Goal: Information Seeking & Learning: Learn about a topic

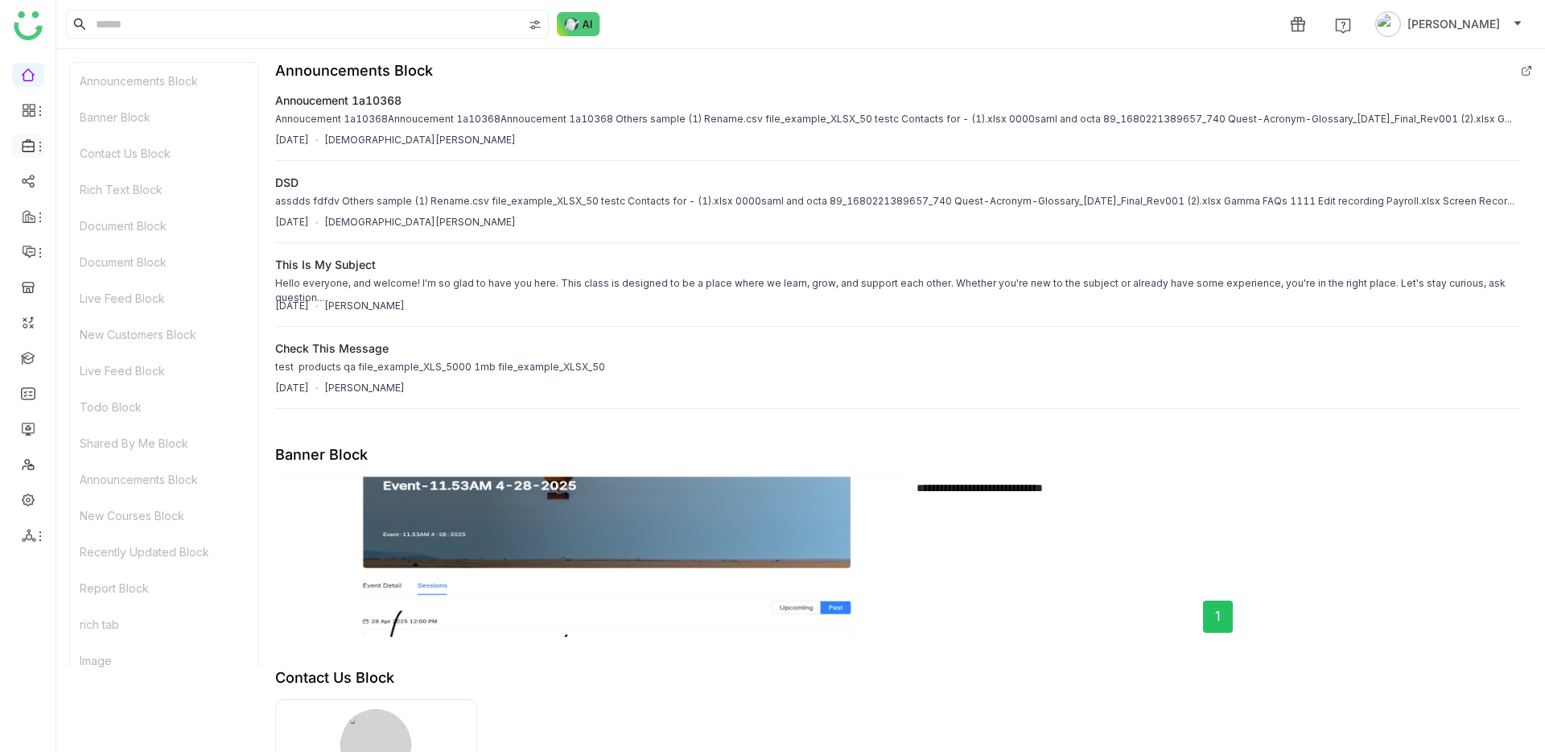
click at [33, 155] on li at bounding box center [28, 146] width 32 height 24
drag, startPoint x: 34, startPoint y: 146, endPoint x: 41, endPoint y: 163, distance: 17.7
click at [35, 146] on icon at bounding box center [40, 146] width 13 height 13
click at [76, 241] on link "Library" at bounding box center [112, 238] width 105 height 11
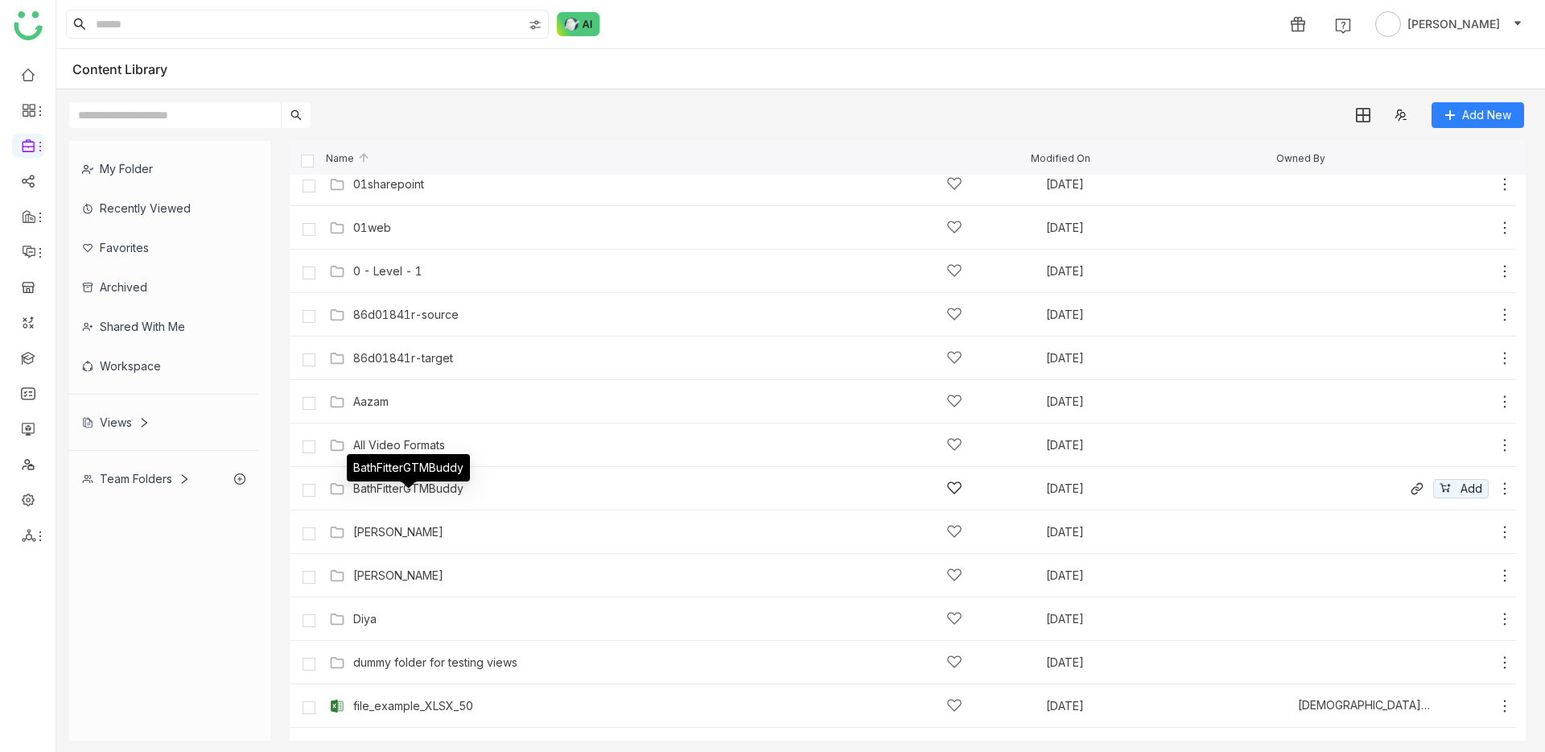
scroll to position [140, 0]
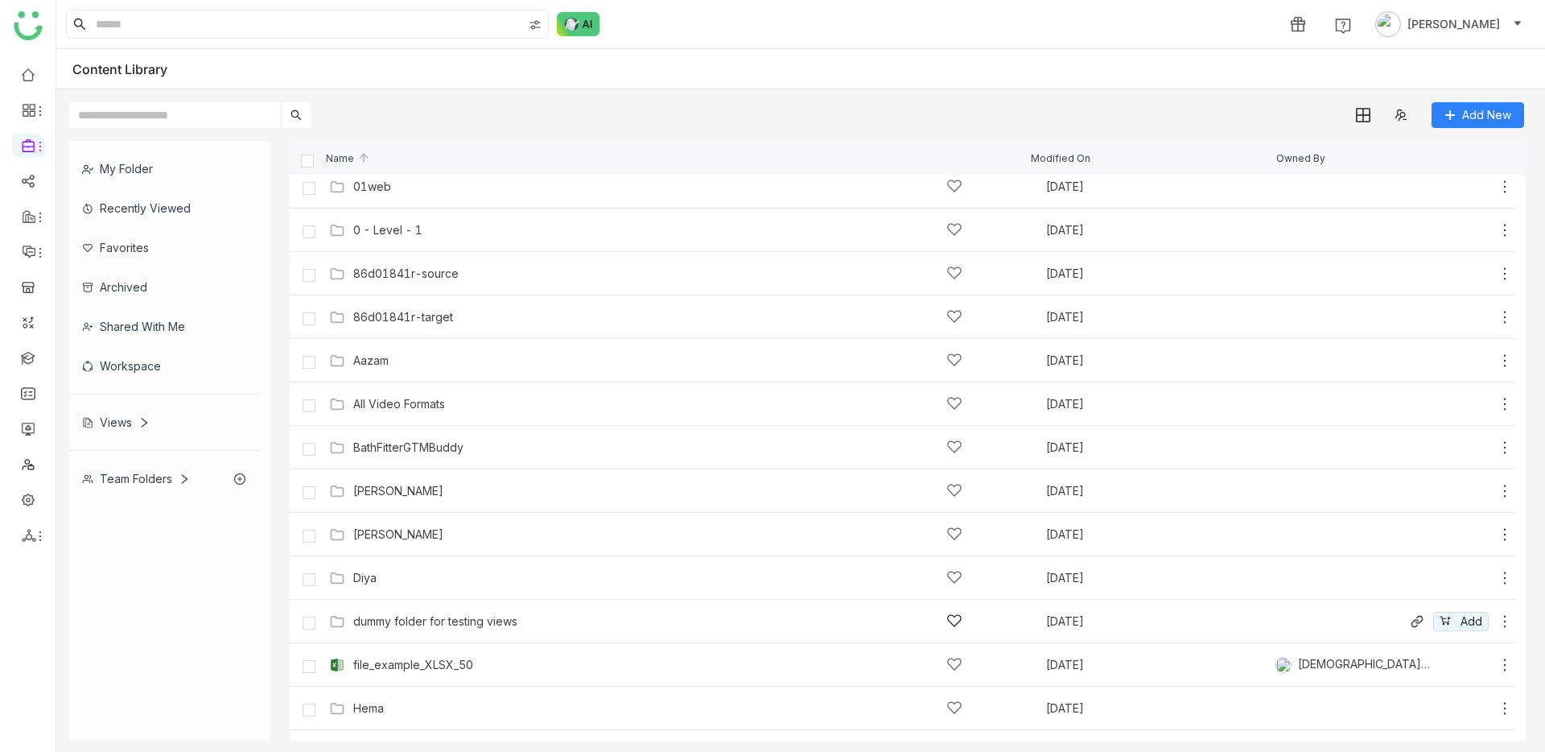
click at [388, 631] on div "dummy folder for testing views Sep 22, 2025 Add" at bounding box center [919, 621] width 1188 height 25
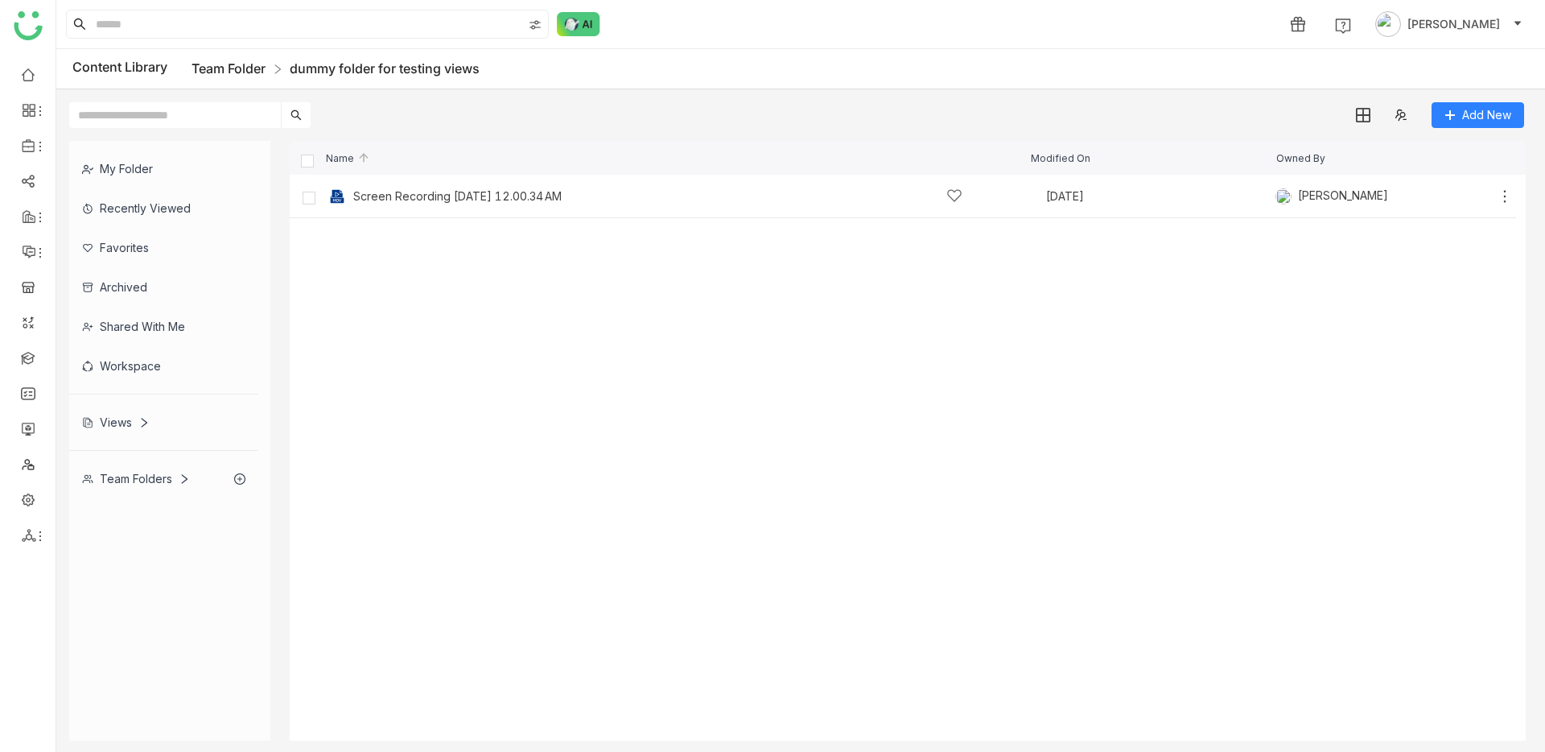
click at [226, 64] on link "Team Folder" at bounding box center [229, 68] width 74 height 16
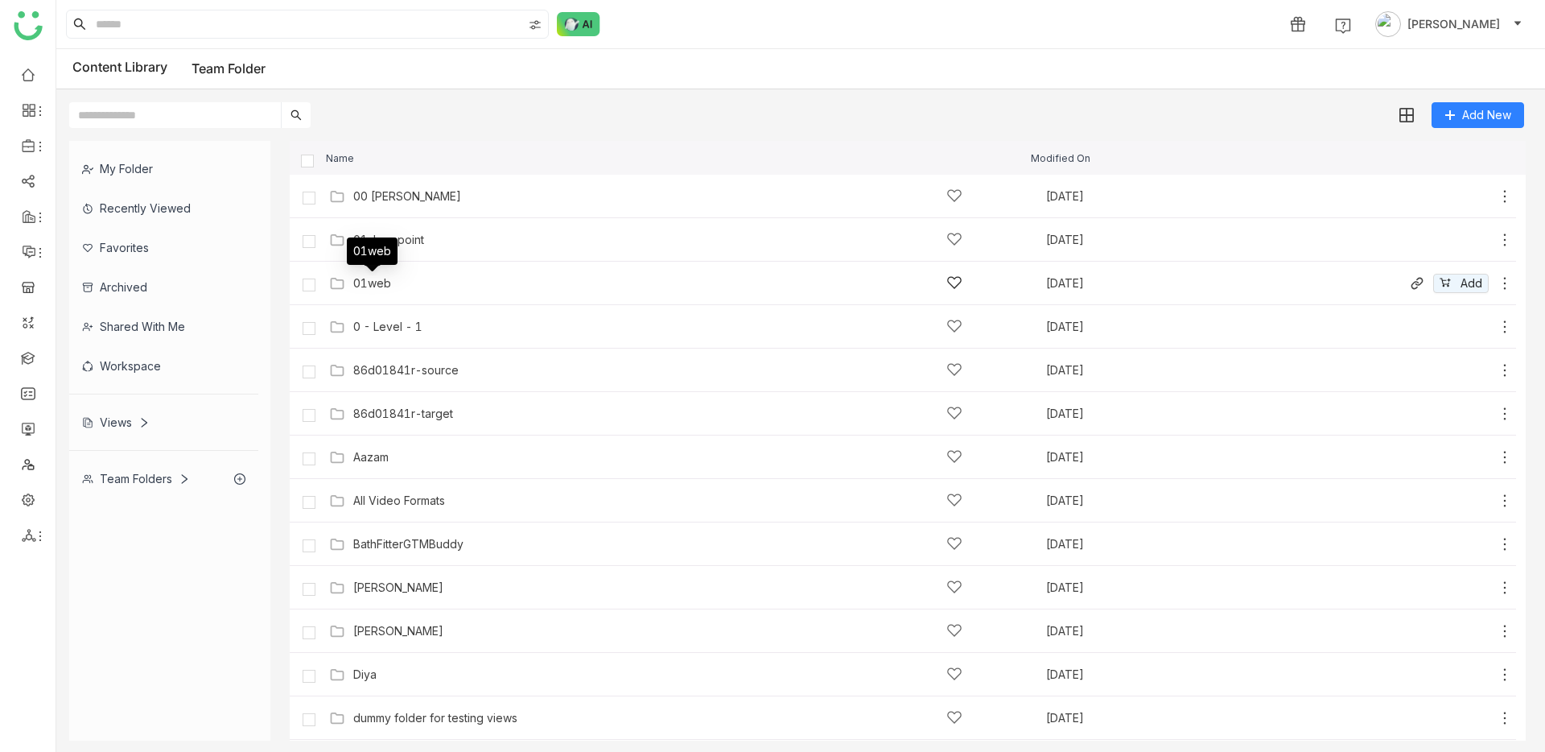
click at [367, 283] on div "01web" at bounding box center [372, 283] width 38 height 13
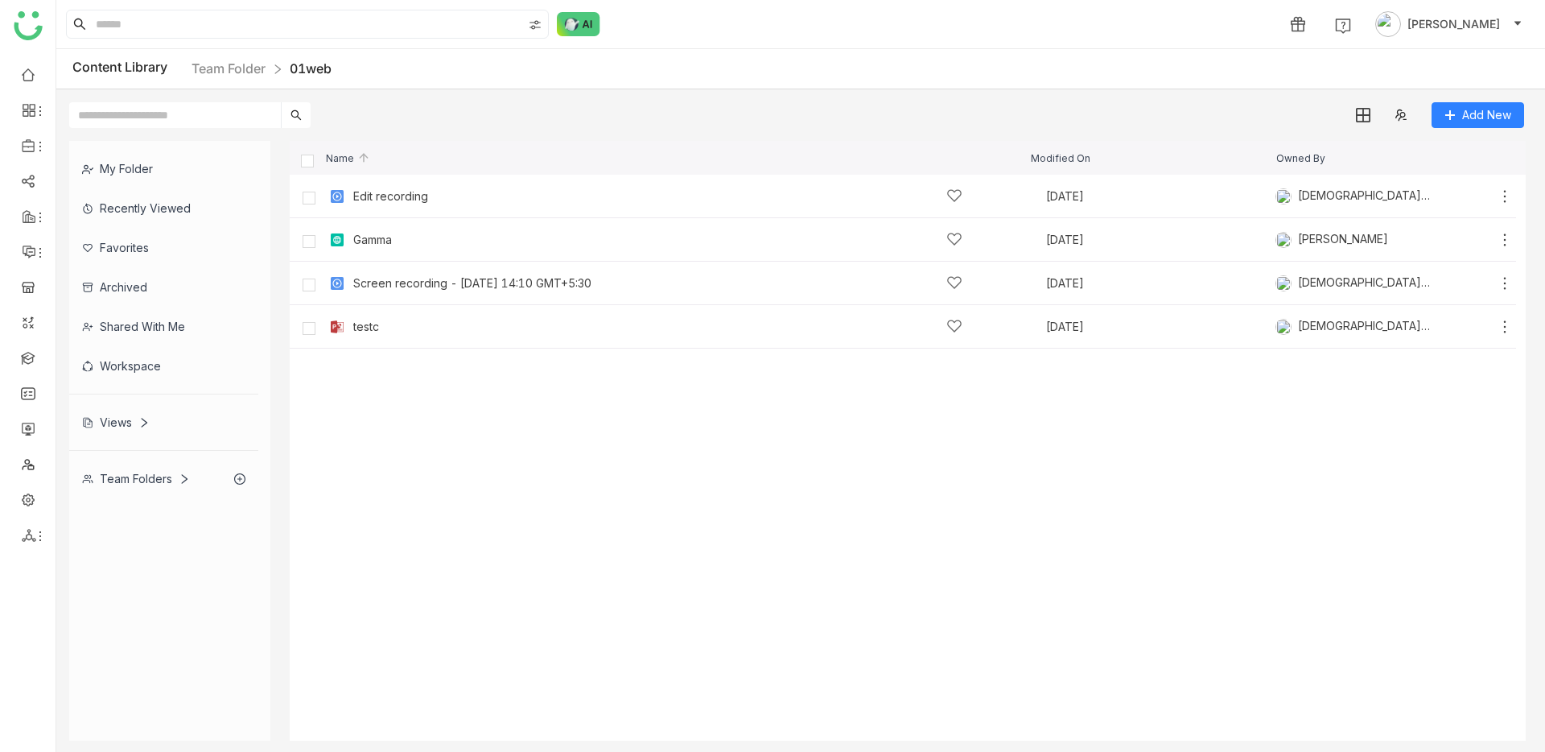
click at [243, 80] on div "Content Library Team Folder 01web" at bounding box center [800, 69] width 1489 height 40
click at [368, 319] on div "testc" at bounding box center [657, 326] width 609 height 17
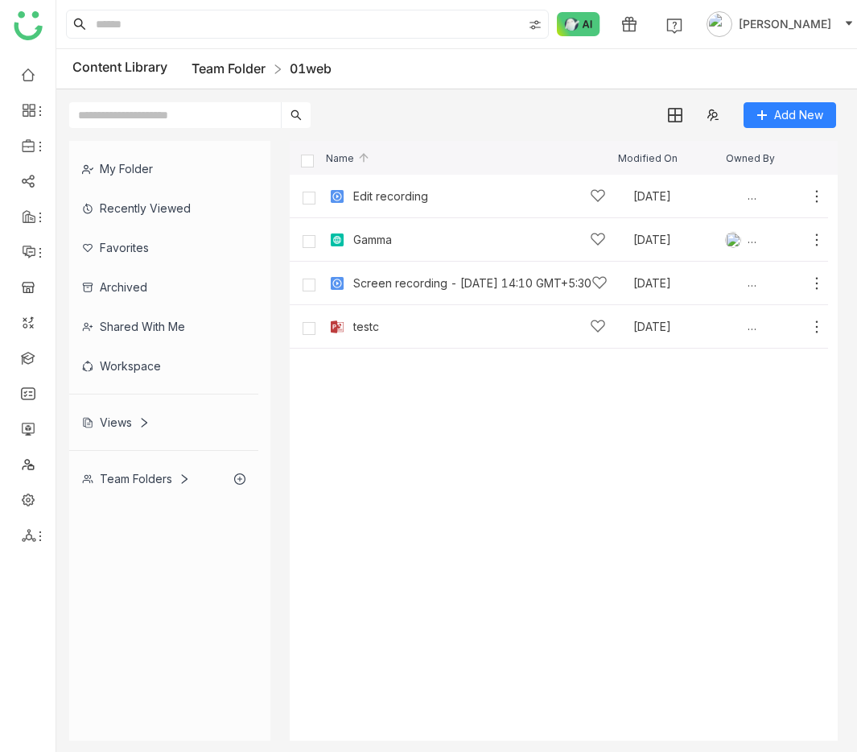
click at [244, 69] on link "Team Folder" at bounding box center [229, 68] width 74 height 16
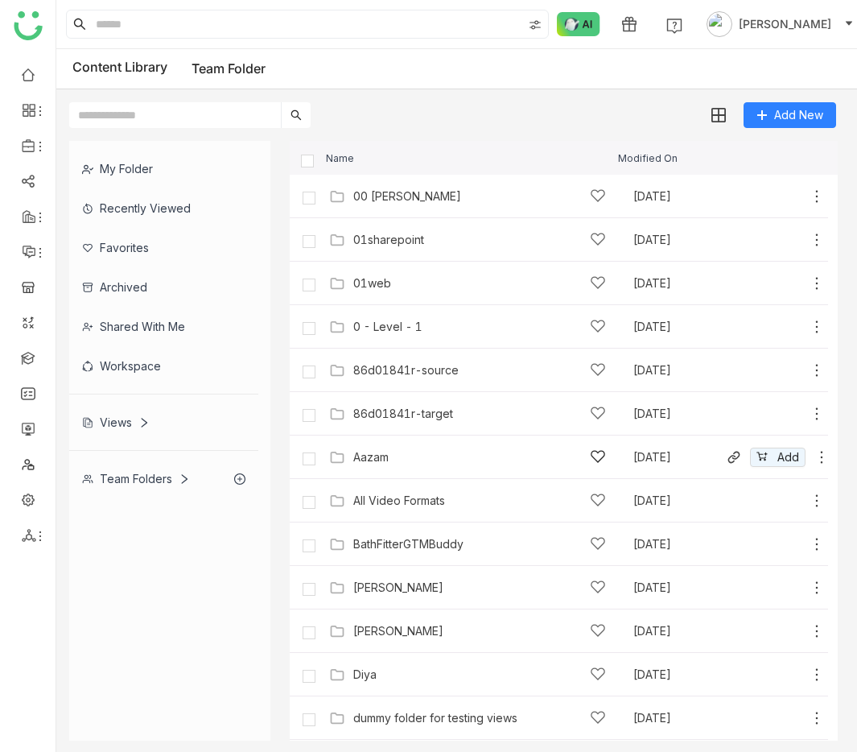
scroll to position [167, 0]
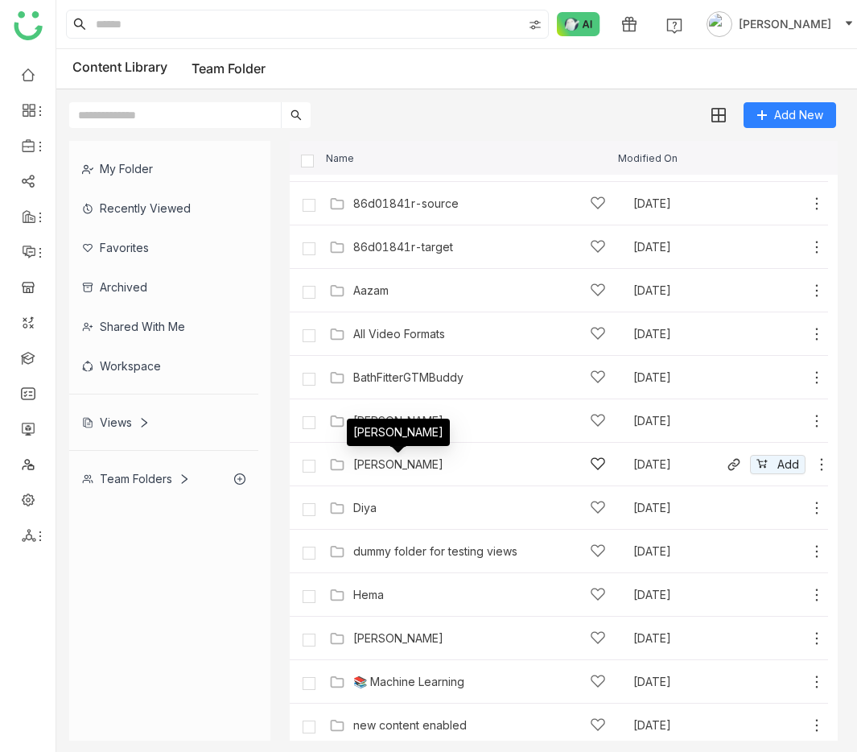
click at [391, 460] on div "[PERSON_NAME]" at bounding box center [398, 464] width 90 height 13
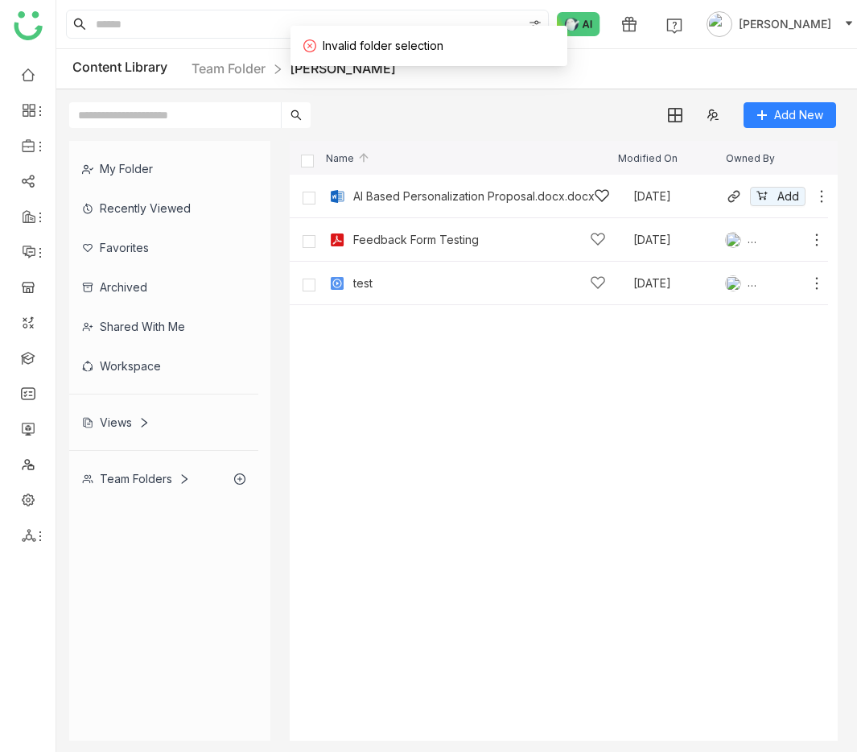
click at [508, 190] on div "AI Based Personalization Proposal.docx.docx" at bounding box center [473, 196] width 241 height 13
click at [381, 200] on div "AI Based Personalization Proposal.docx.docx" at bounding box center [473, 196] width 241 height 13
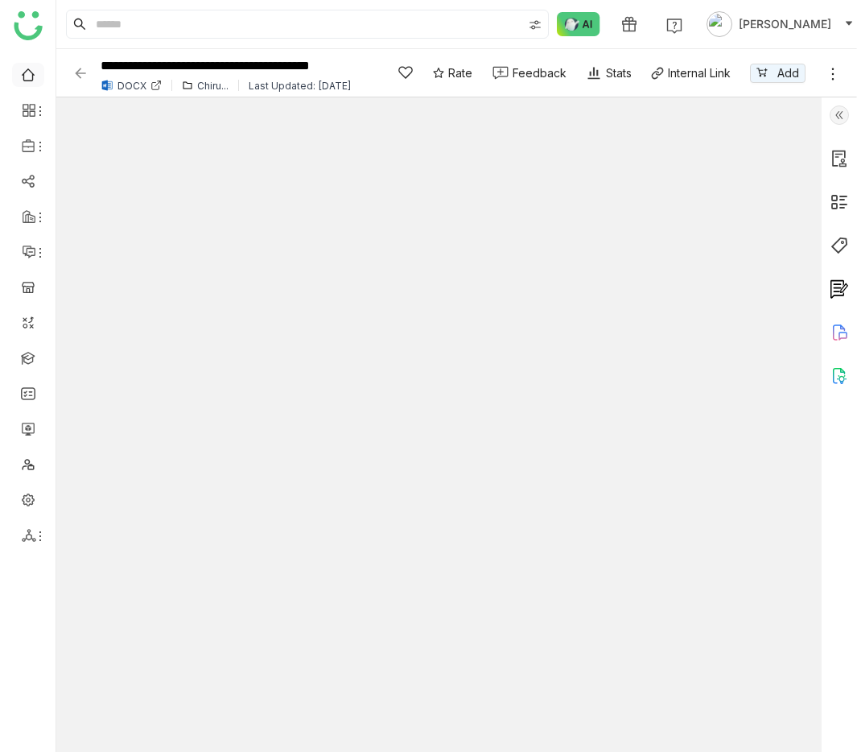
click at [35, 67] on link at bounding box center [28, 74] width 14 height 14
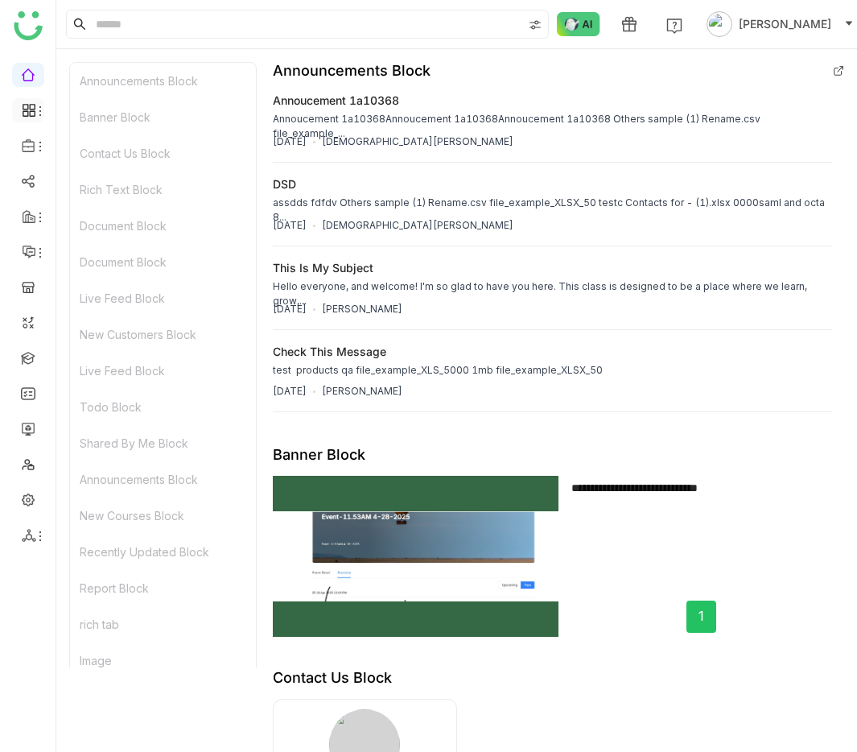
click at [37, 108] on icon at bounding box center [40, 111] width 13 height 13
click at [85, 154] on link "Dashboard" at bounding box center [112, 147] width 105 height 11
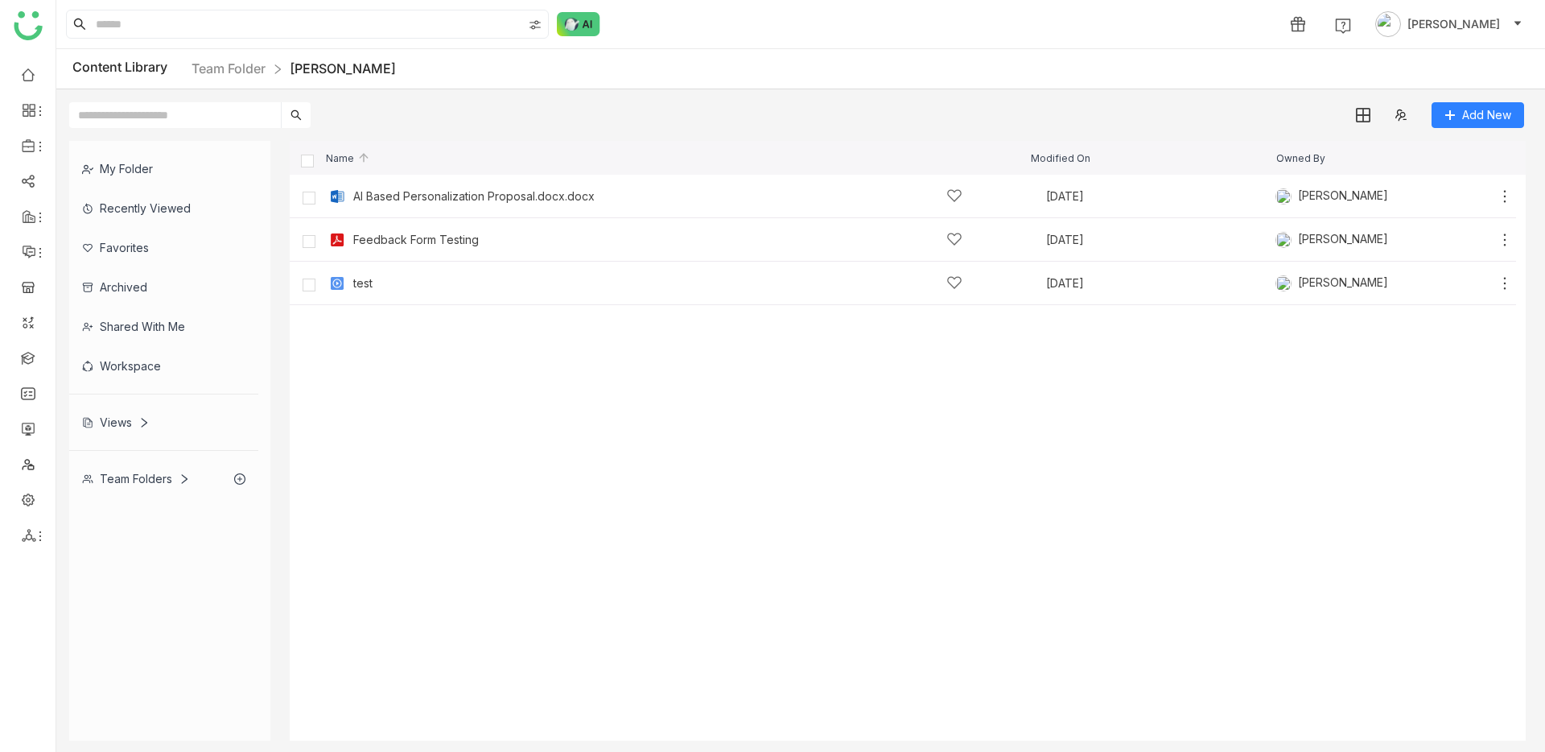
click at [154, 184] on div "My Folder" at bounding box center [163, 168] width 189 height 39
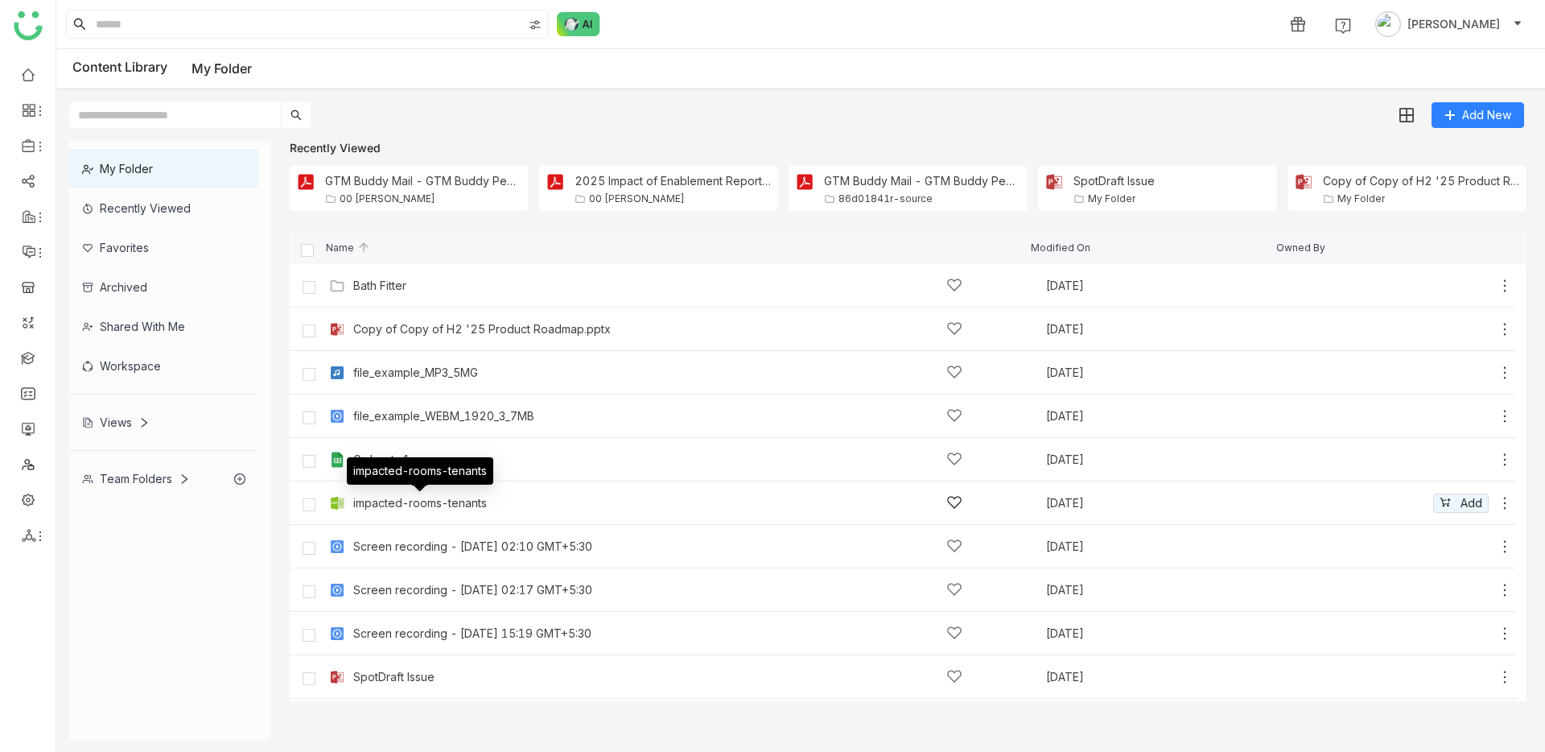
click at [417, 500] on div "impacted-rooms-tenants" at bounding box center [420, 503] width 134 height 13
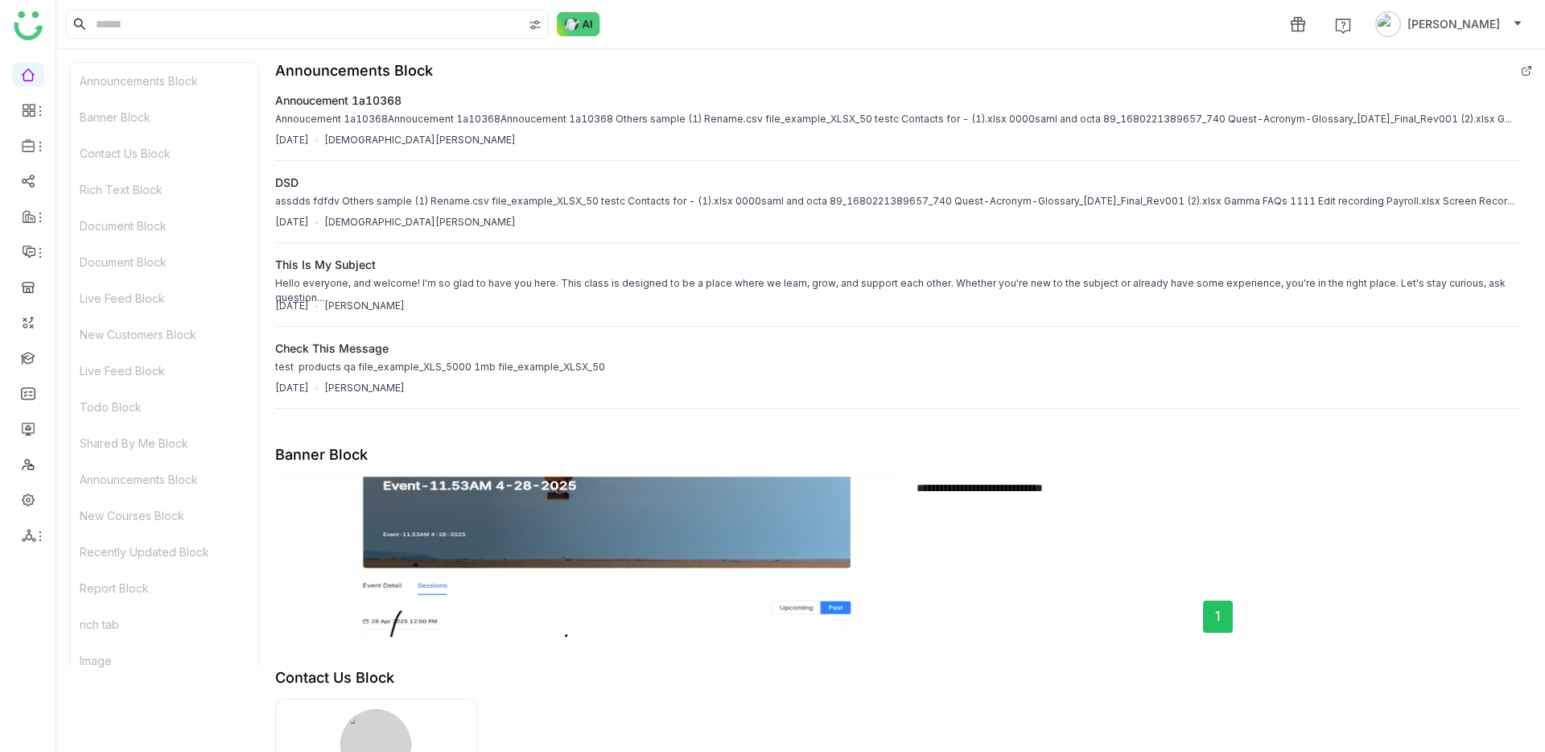
click at [177, 265] on div "Document Block" at bounding box center [164, 262] width 188 height 36
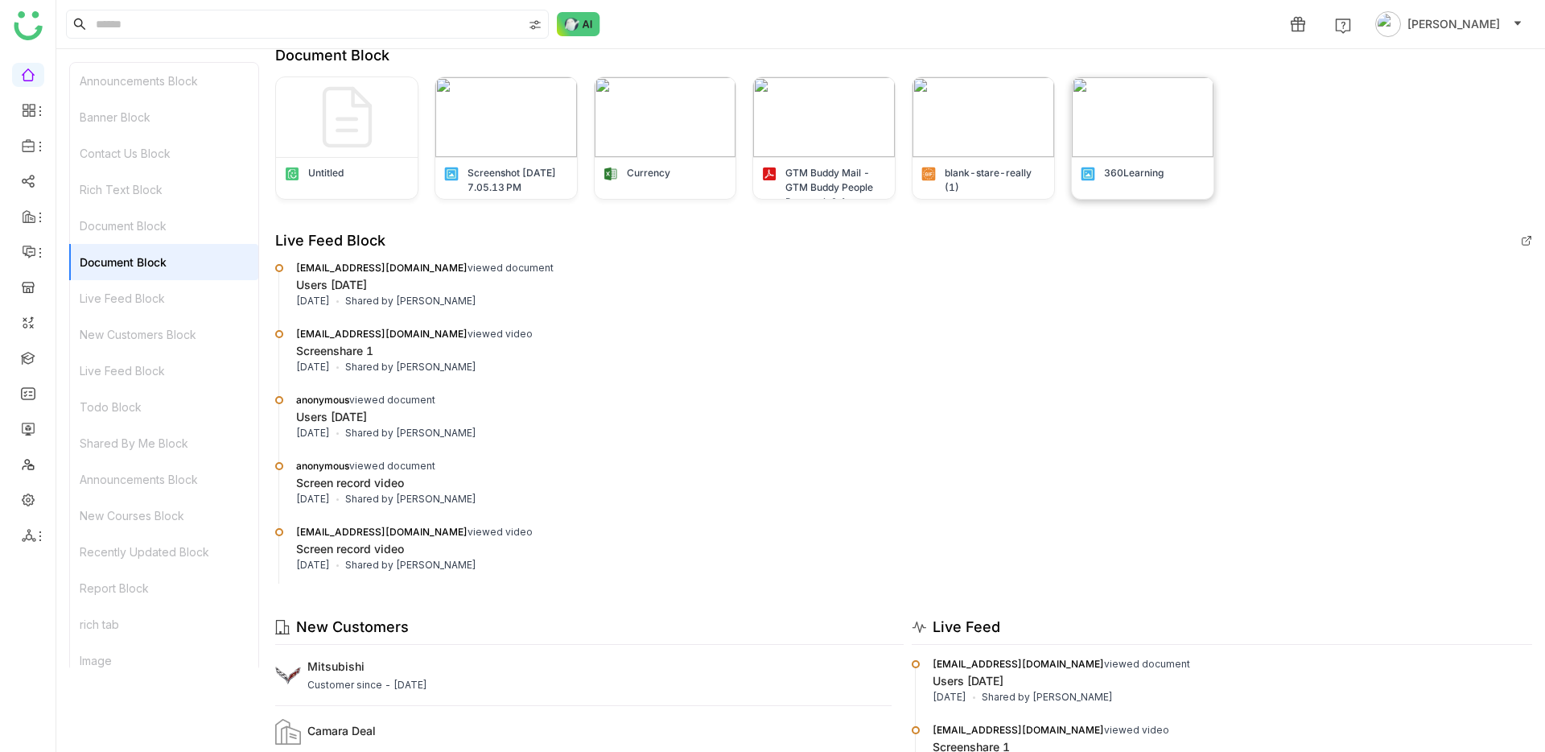
scroll to position [1025, 0]
click at [29, 147] on icon at bounding box center [29, 145] width 14 height 14
click at [87, 233] on link "Library" at bounding box center [112, 238] width 105 height 11
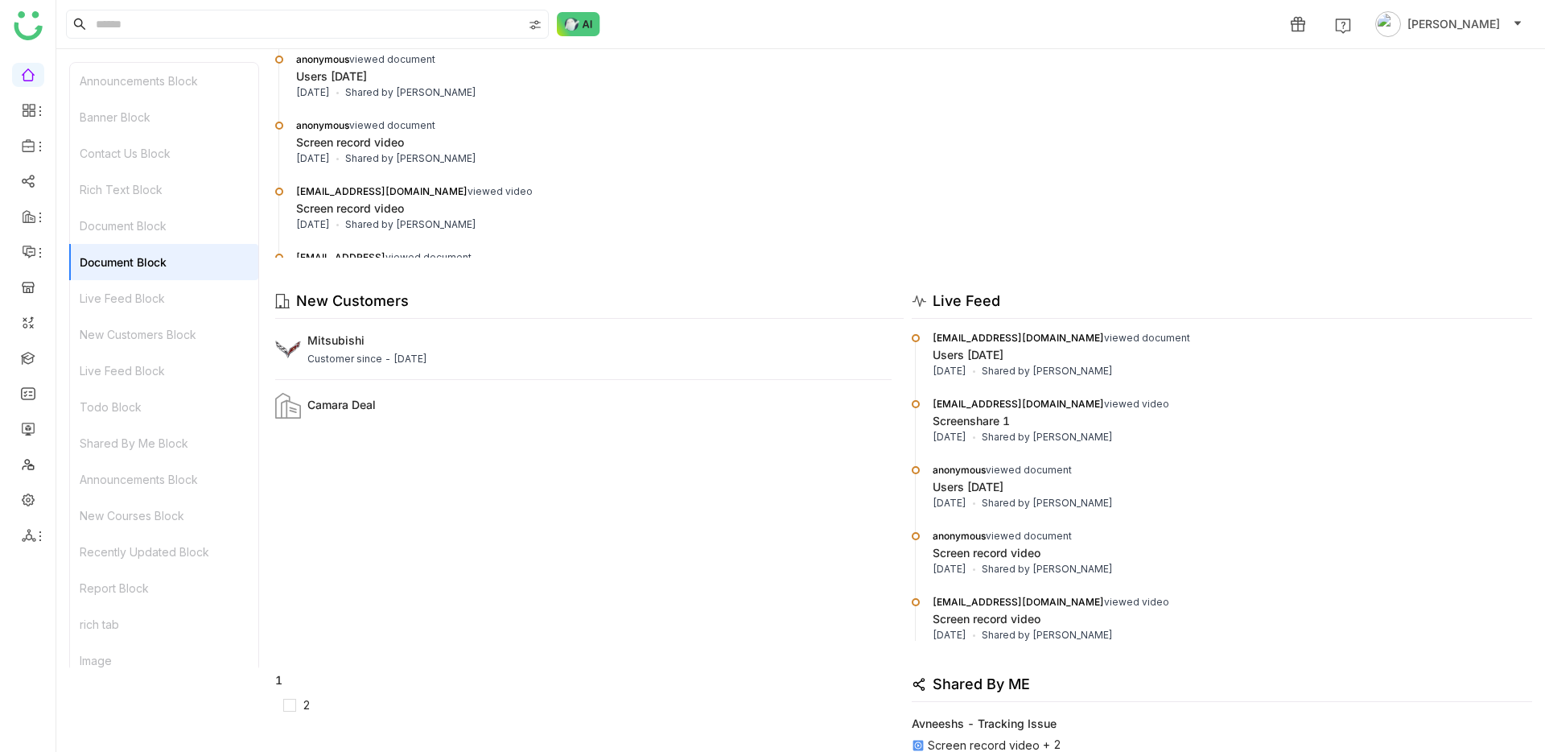
scroll to position [31, 0]
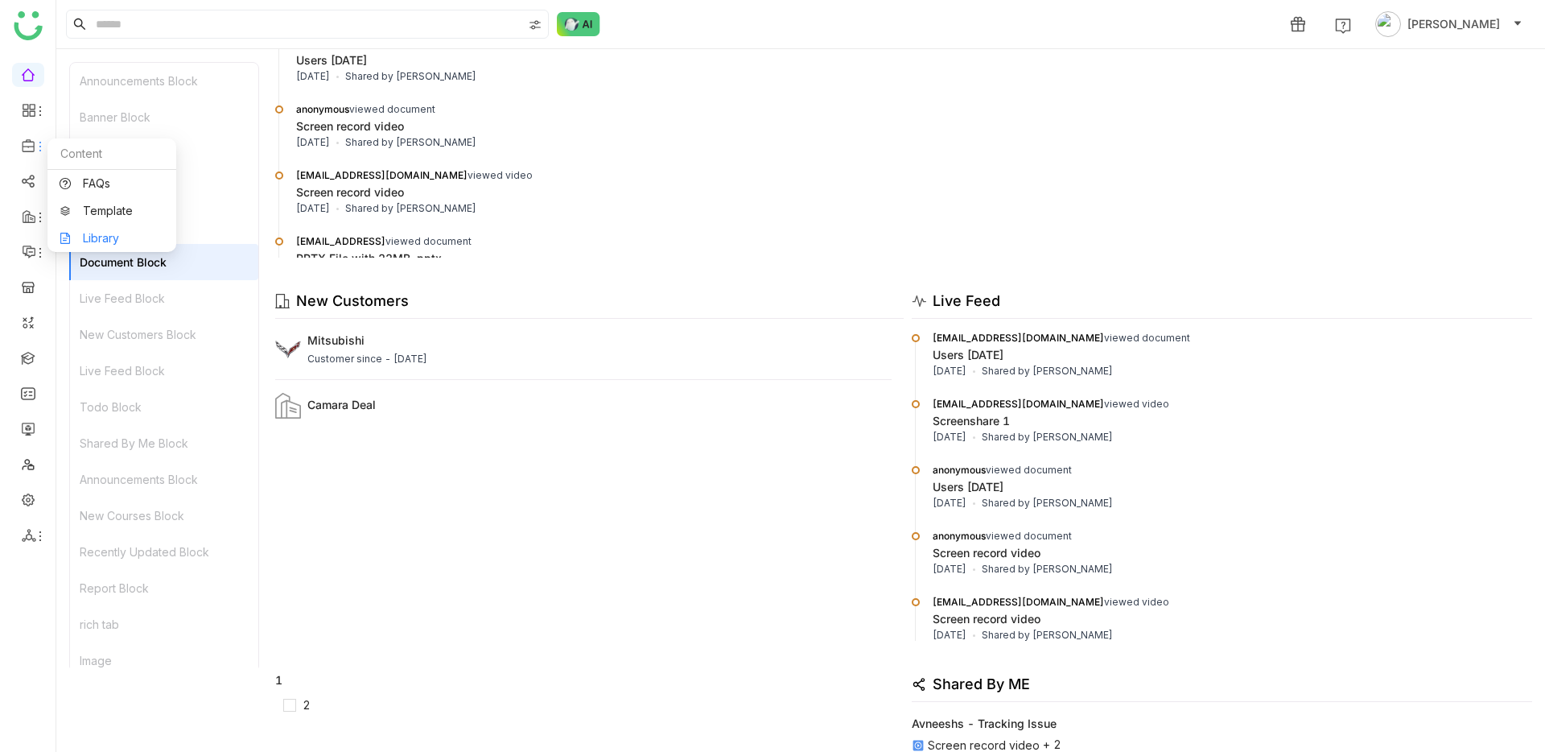
click at [116, 233] on link "Library" at bounding box center [112, 238] width 105 height 11
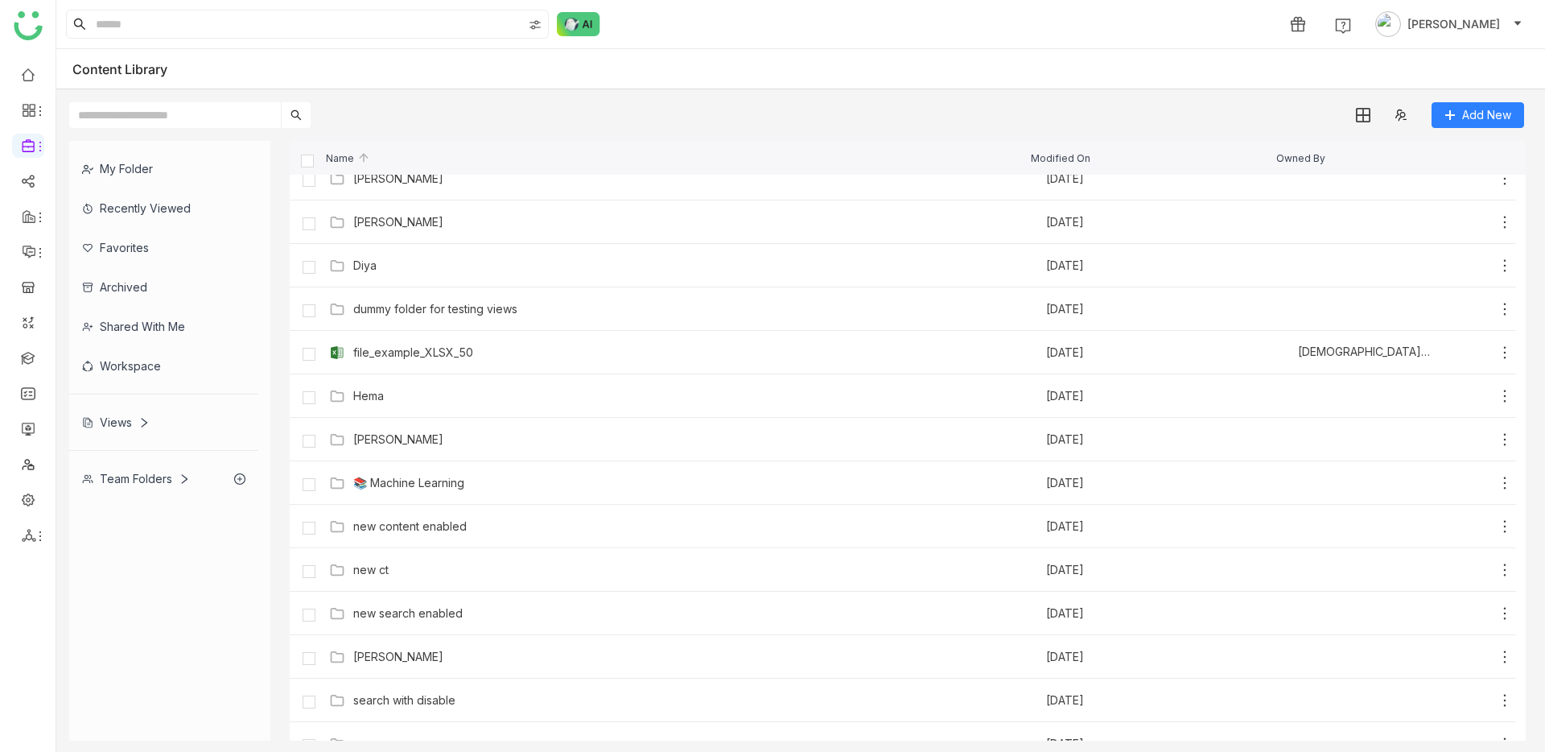
scroll to position [695, 0]
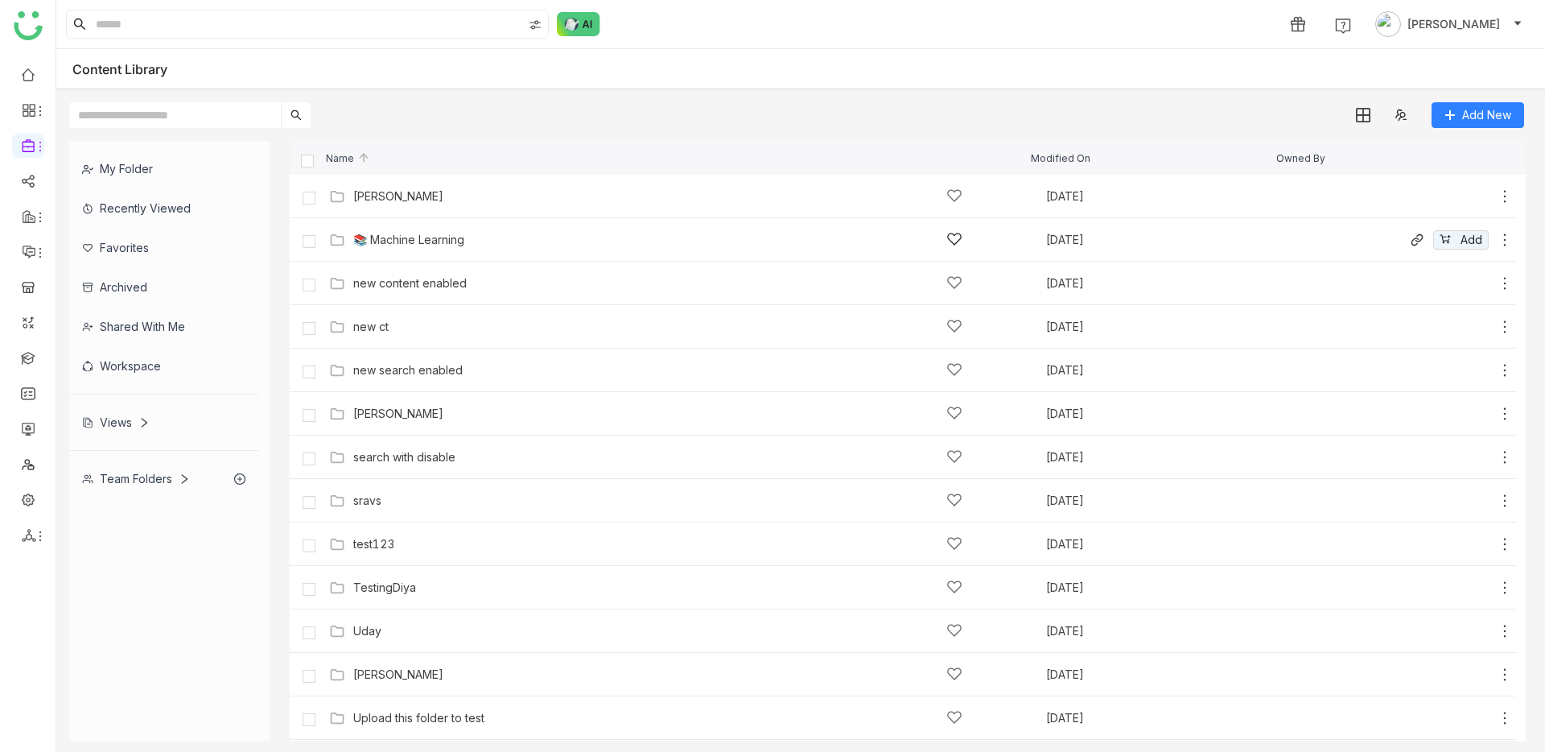
click at [409, 246] on div "📚 Machine Learning" at bounding box center [657, 239] width 609 height 17
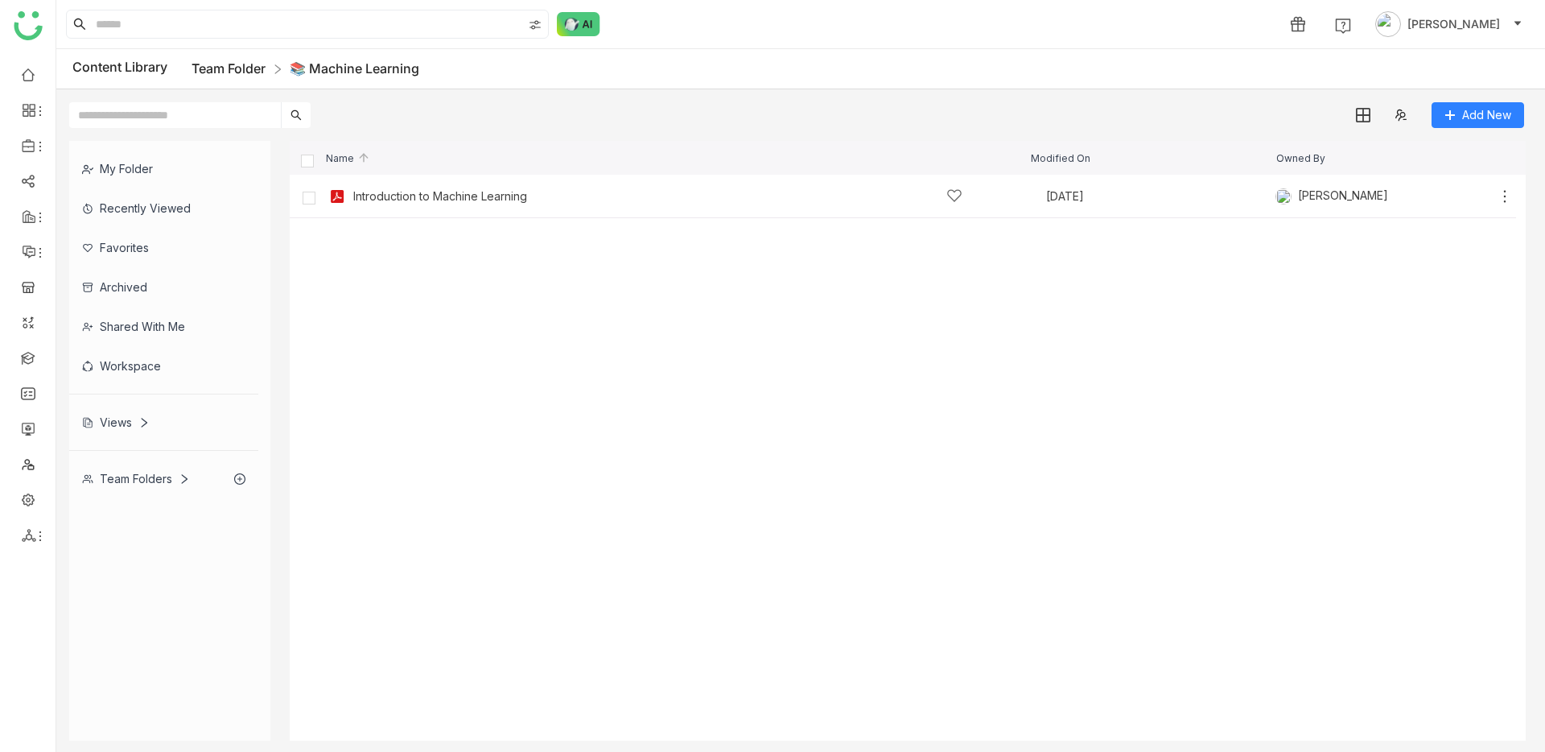
click at [223, 67] on link "Team Folder" at bounding box center [229, 68] width 74 height 16
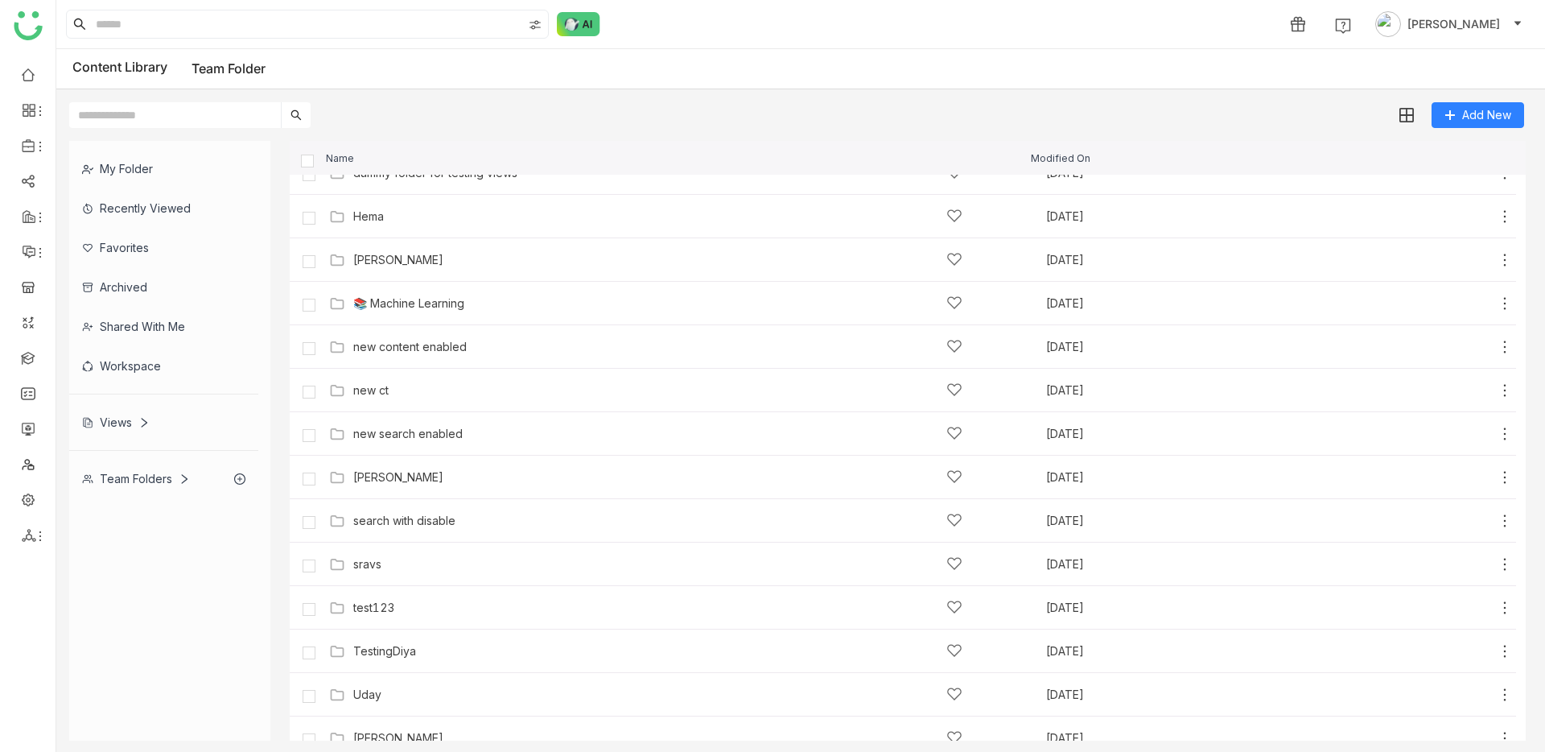
scroll to position [653, 0]
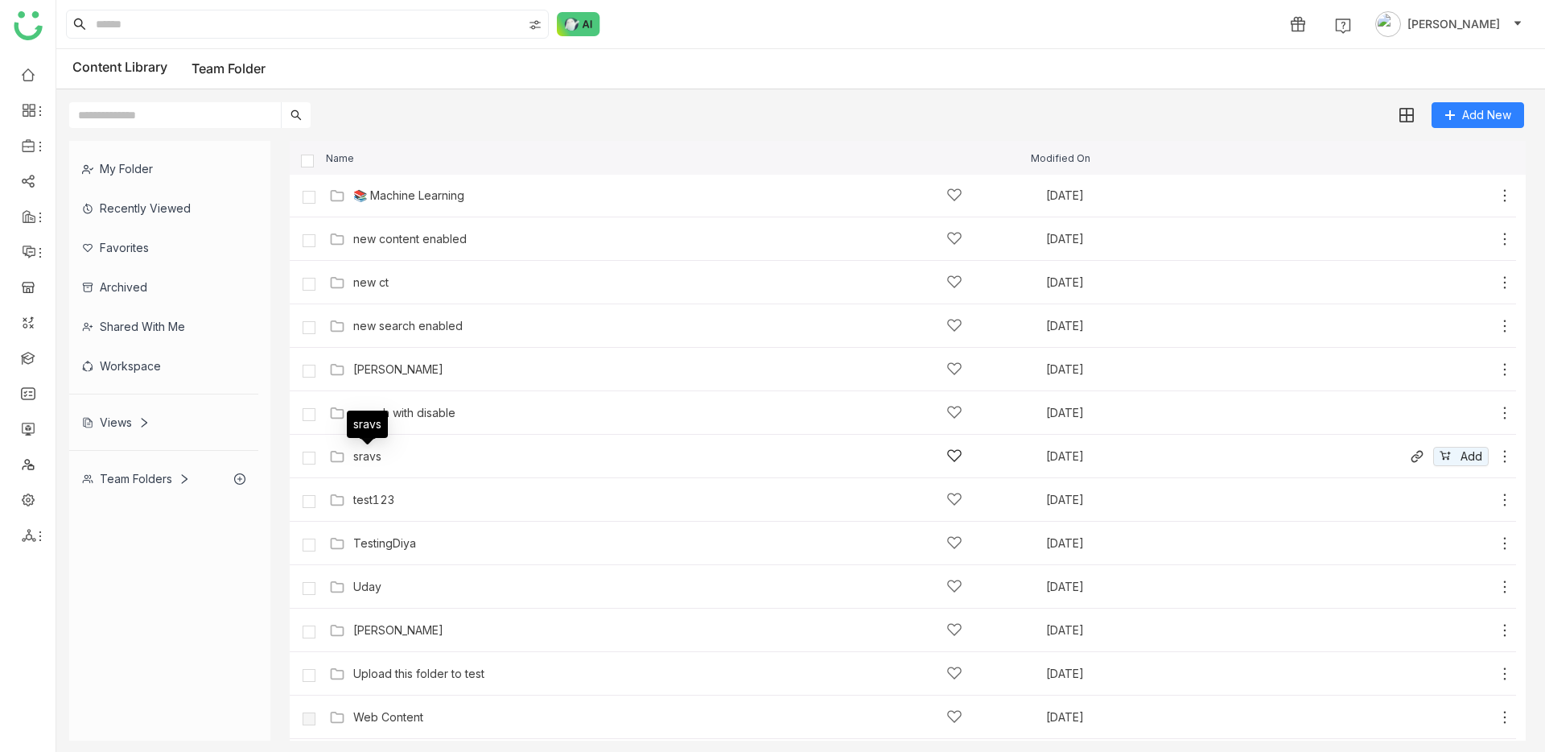
click at [374, 457] on div "sravs" at bounding box center [367, 456] width 28 height 13
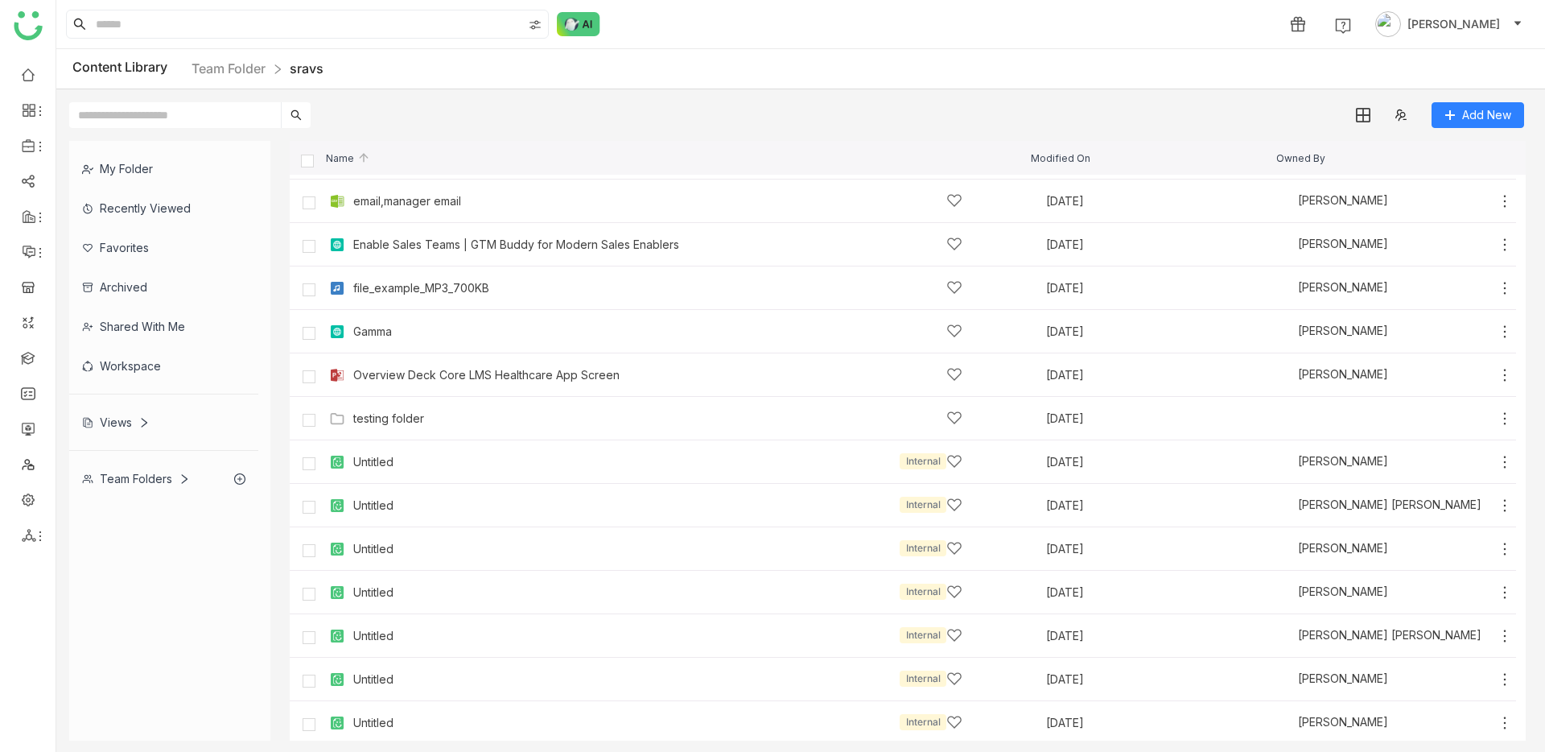
scroll to position [130, 0]
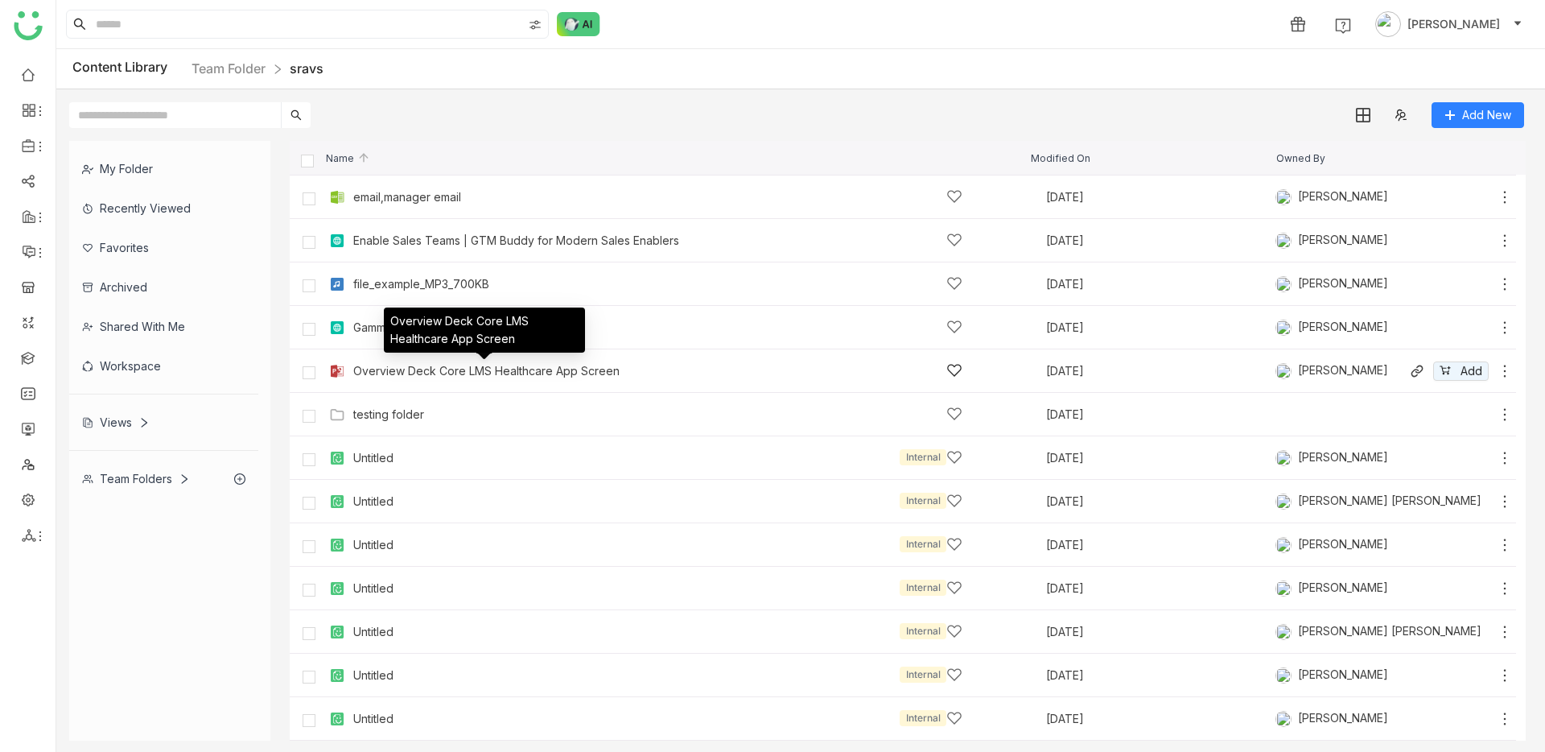
click at [427, 368] on div "Overview Deck Core LMS Healthcare App Screen" at bounding box center [486, 371] width 266 height 13
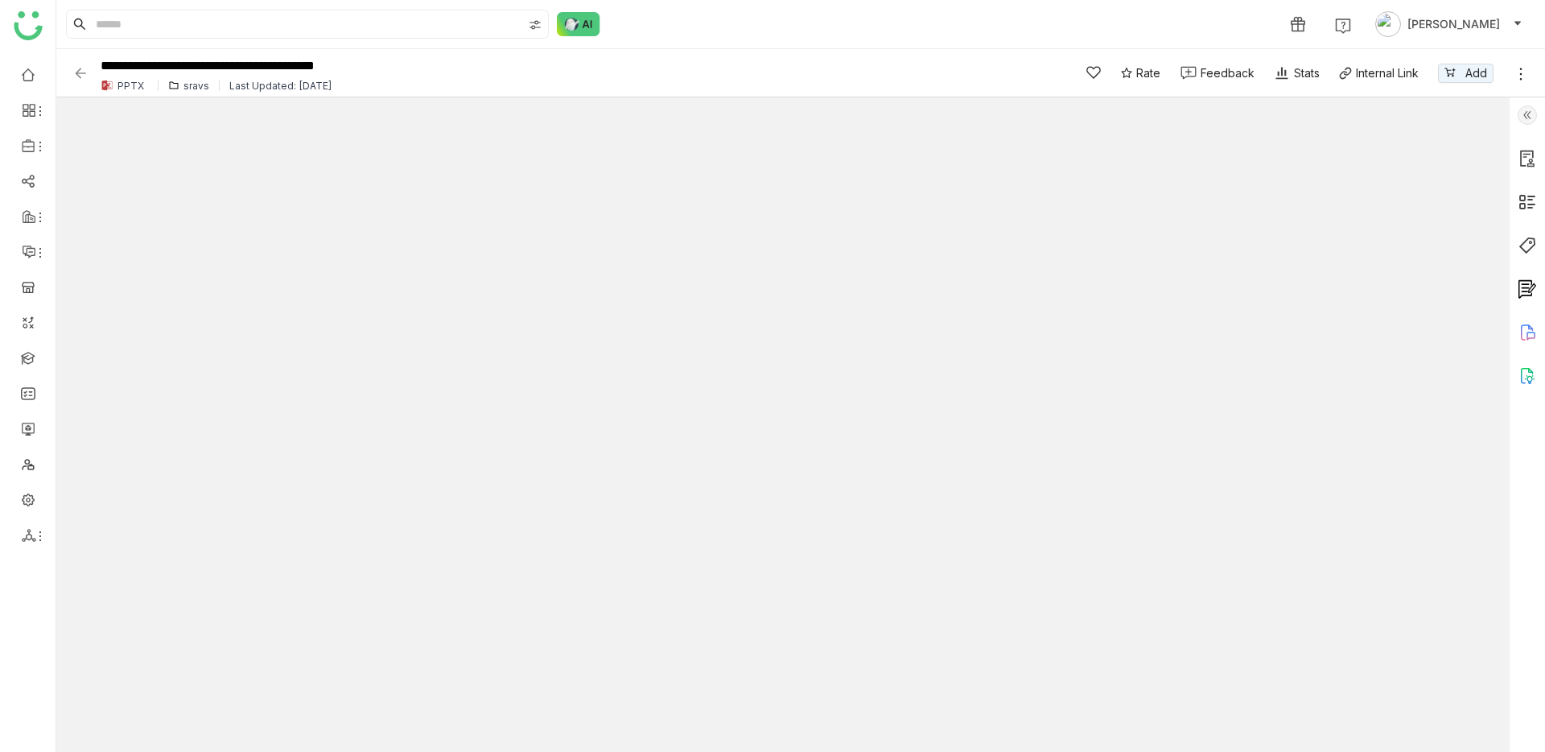
click at [1518, 124] on img at bounding box center [1527, 114] width 19 height 19
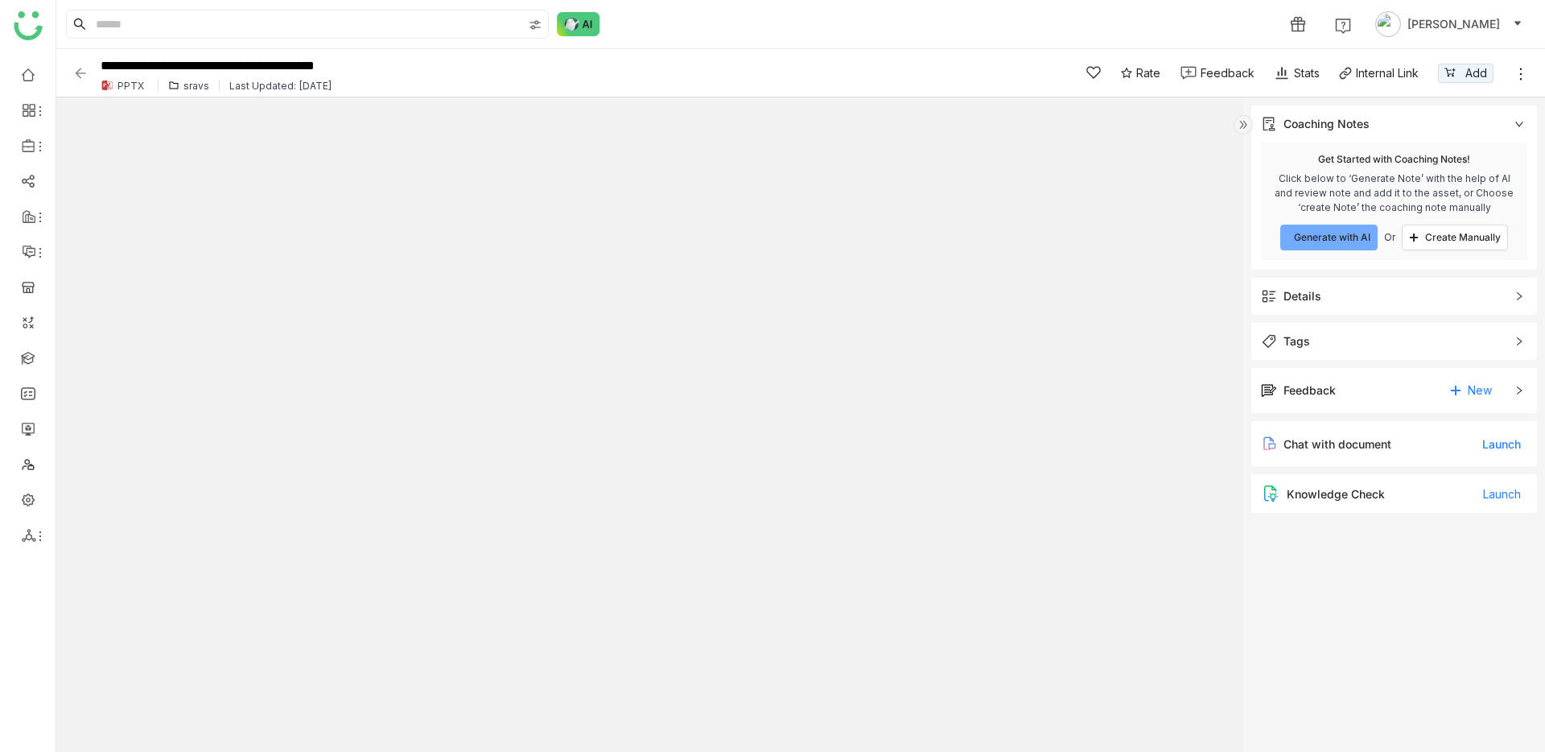
click at [1517, 75] on icon at bounding box center [1521, 74] width 16 height 16
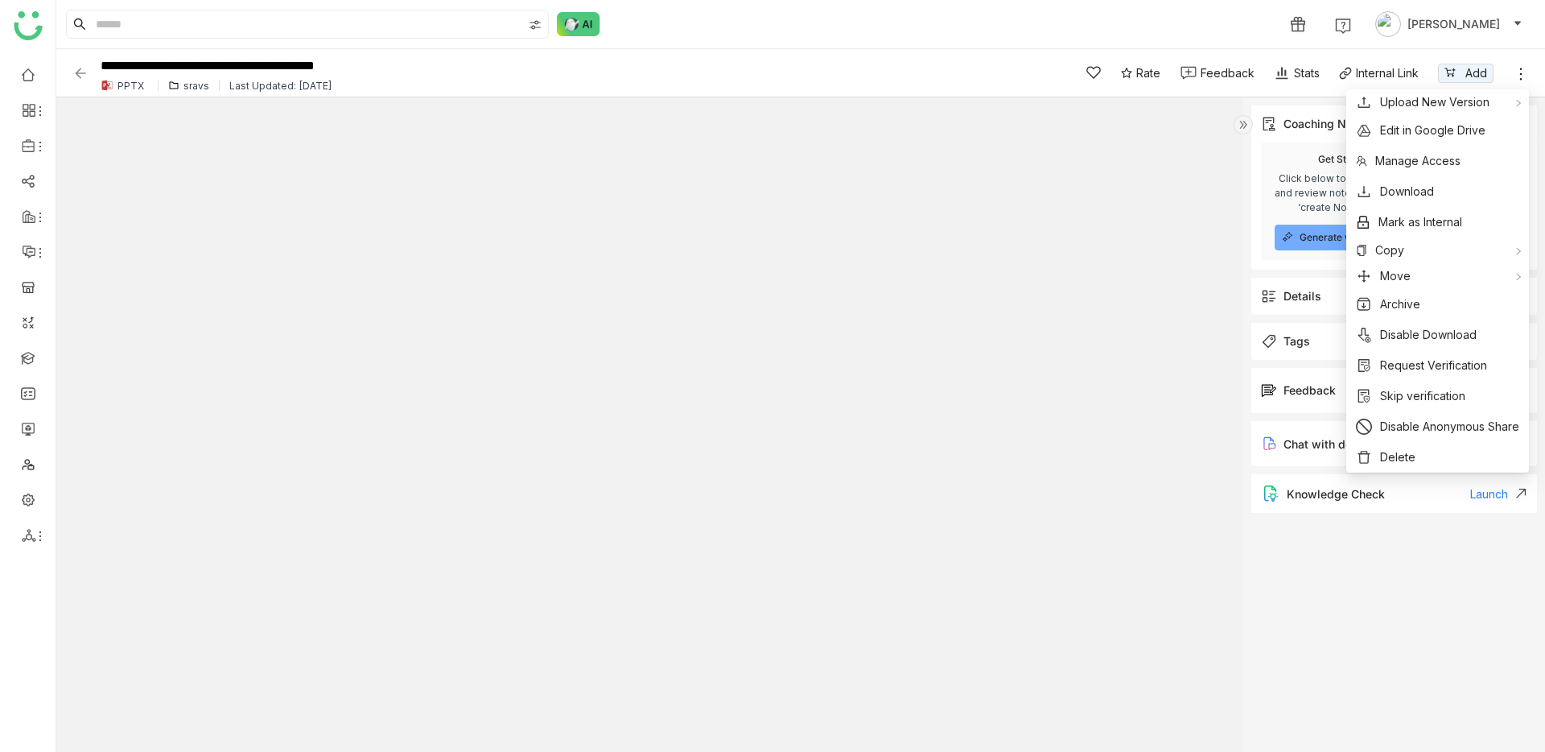
click at [1236, 122] on img at bounding box center [1243, 124] width 19 height 19
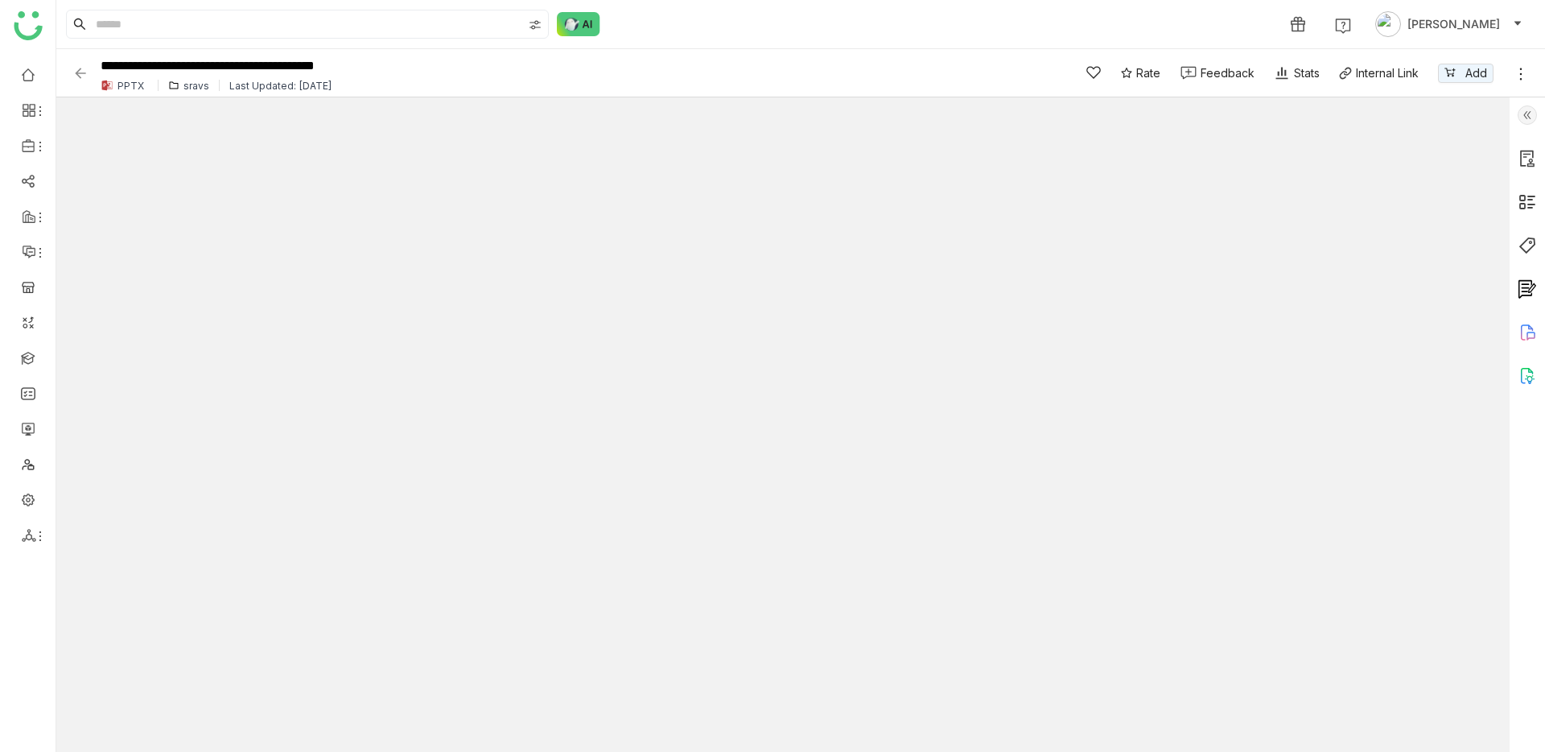
click at [1314, 80] on div "Stats" at bounding box center [1297, 72] width 46 height 17
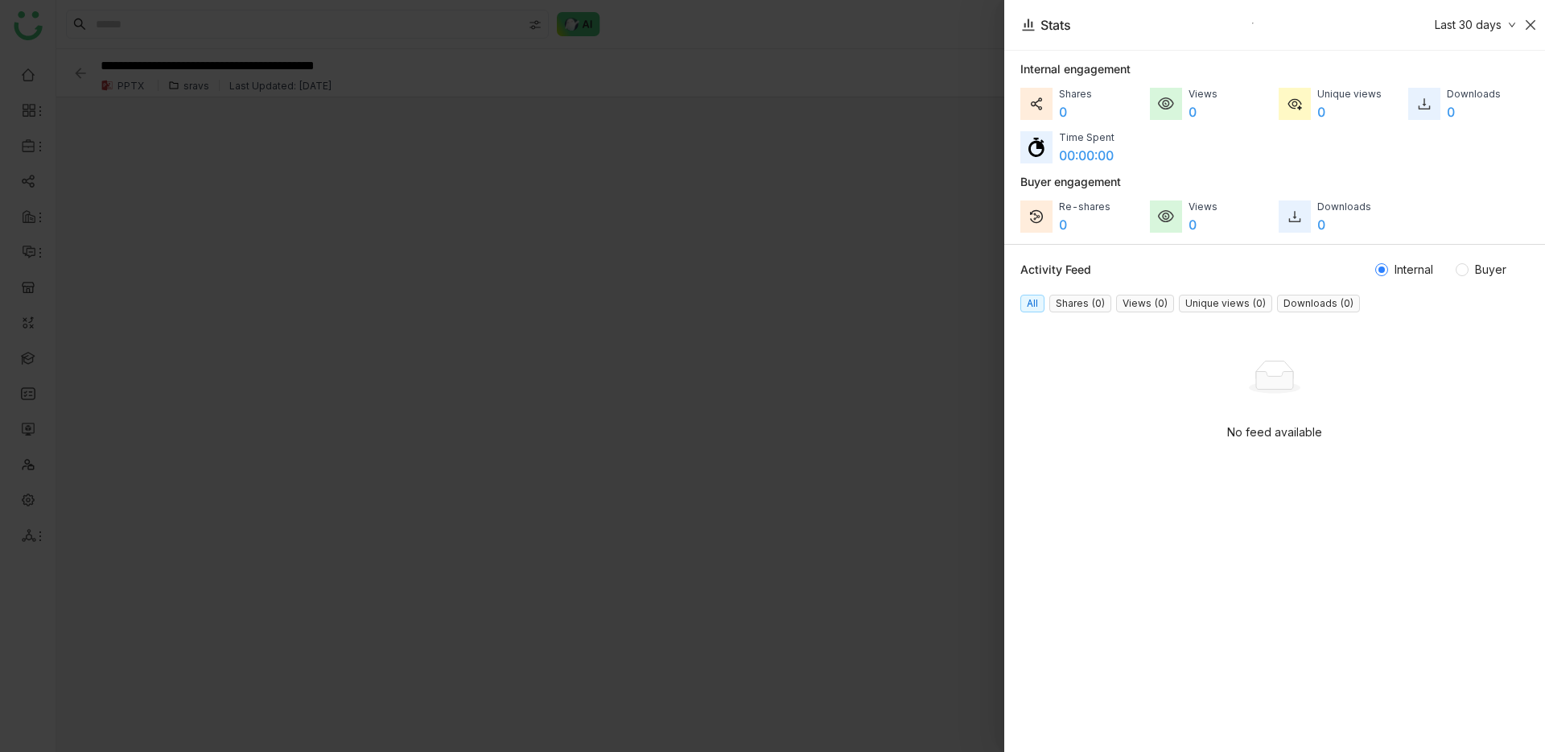
click at [1529, 25] on icon "Close" at bounding box center [1531, 25] width 13 height 13
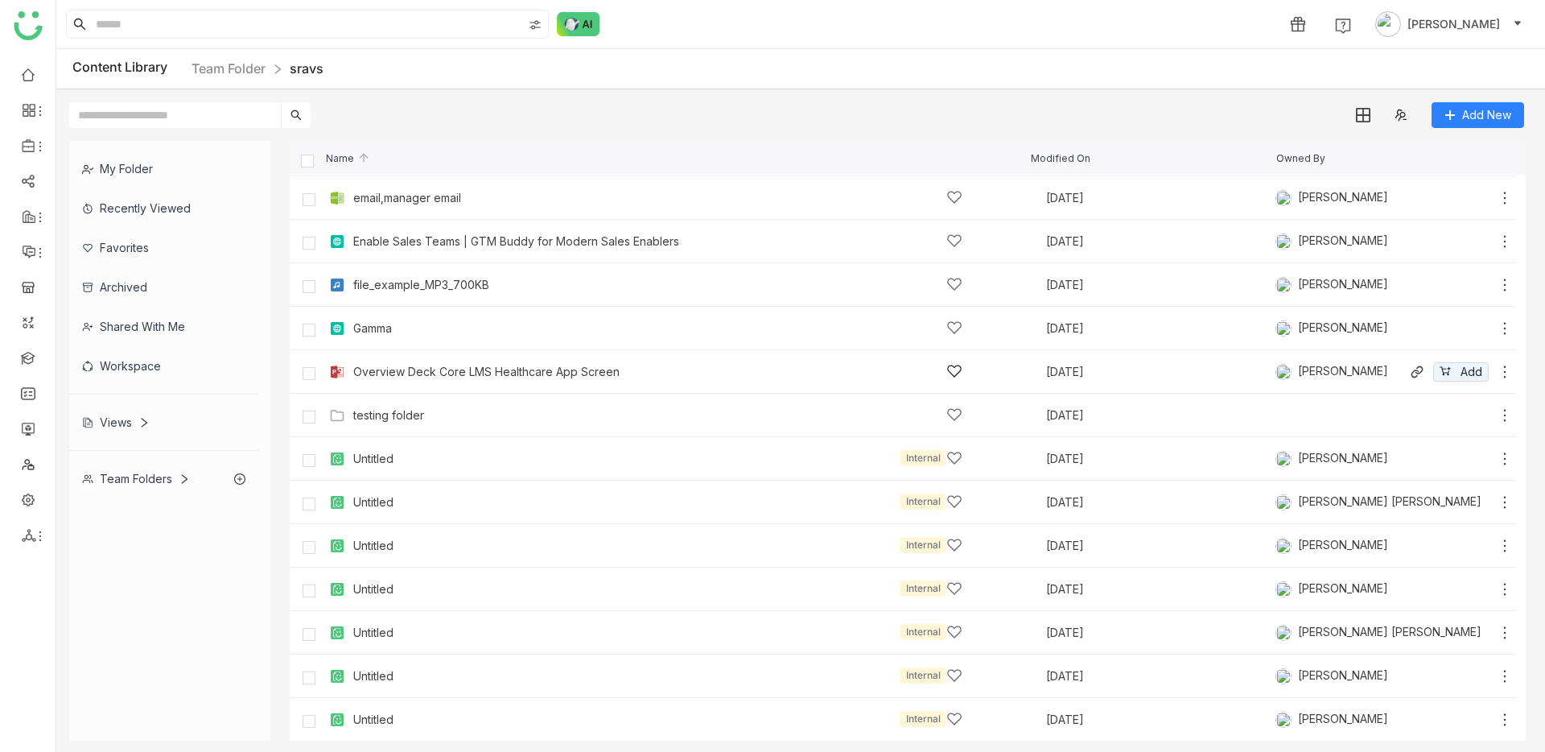
scroll to position [130, 0]
click at [406, 188] on div "email,manager email" at bounding box center [657, 196] width 609 height 17
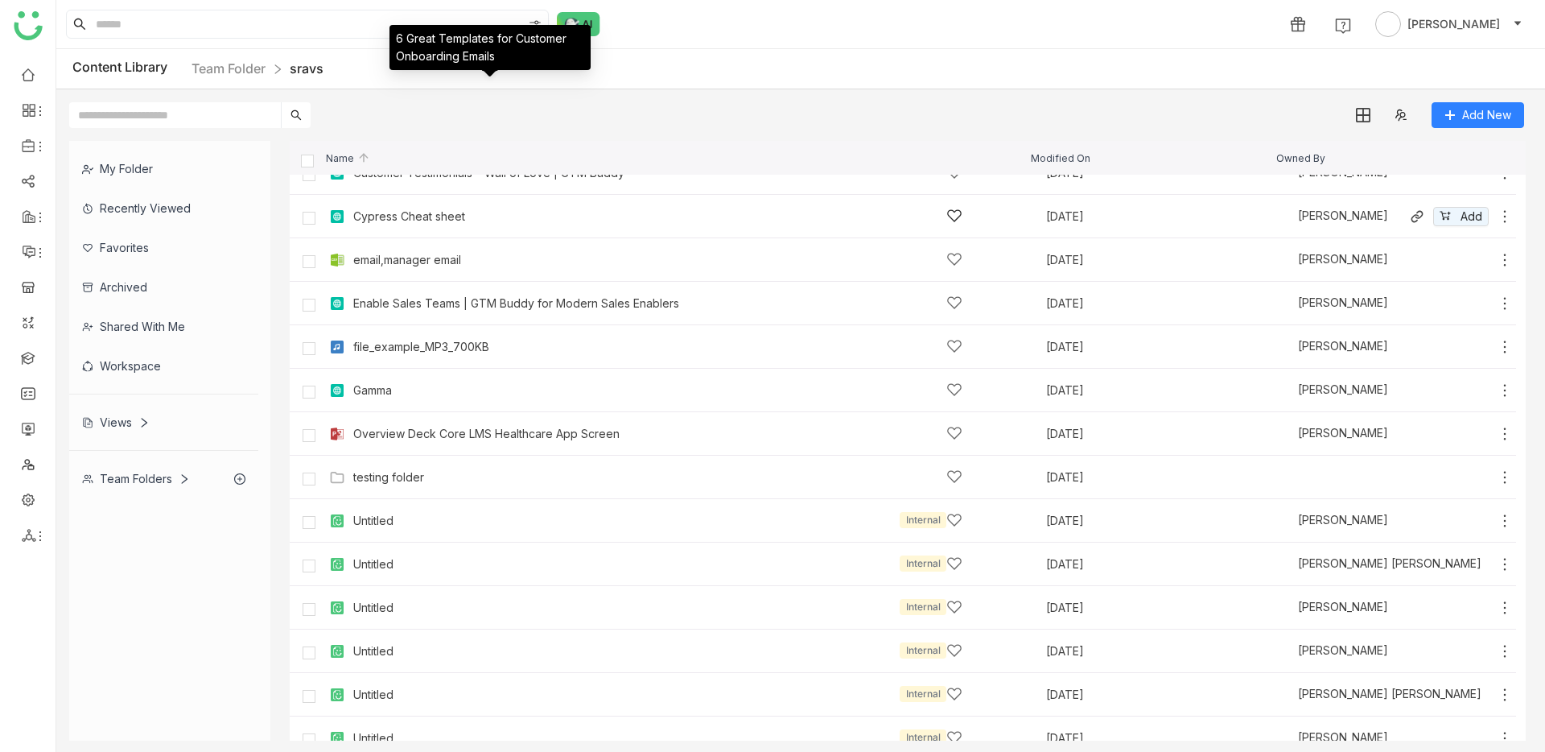
scroll to position [130, 0]
